Goal: Find specific page/section: Find specific page/section

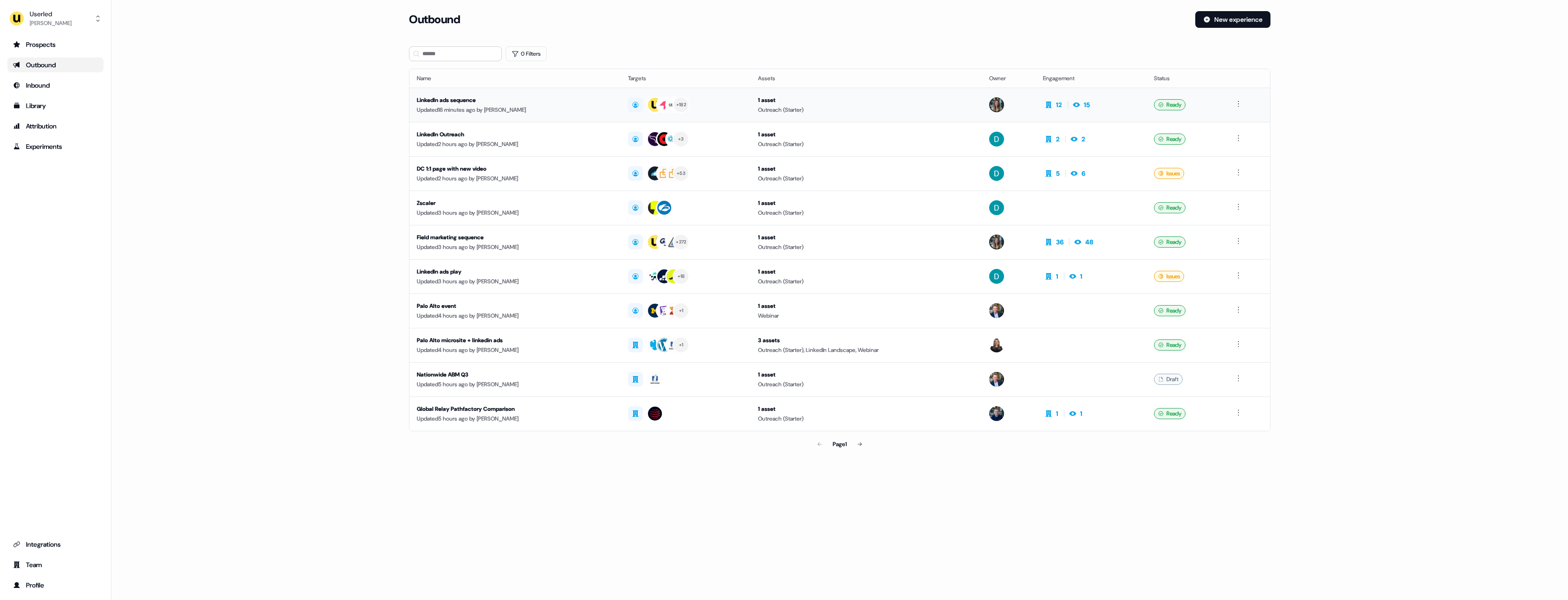
click at [540, 92] on td "LinkedIn ads sequence Updated 18 minutes ago by [PERSON_NAME]" at bounding box center [514, 104] width 211 height 34
